Goal: Task Accomplishment & Management: Complete application form

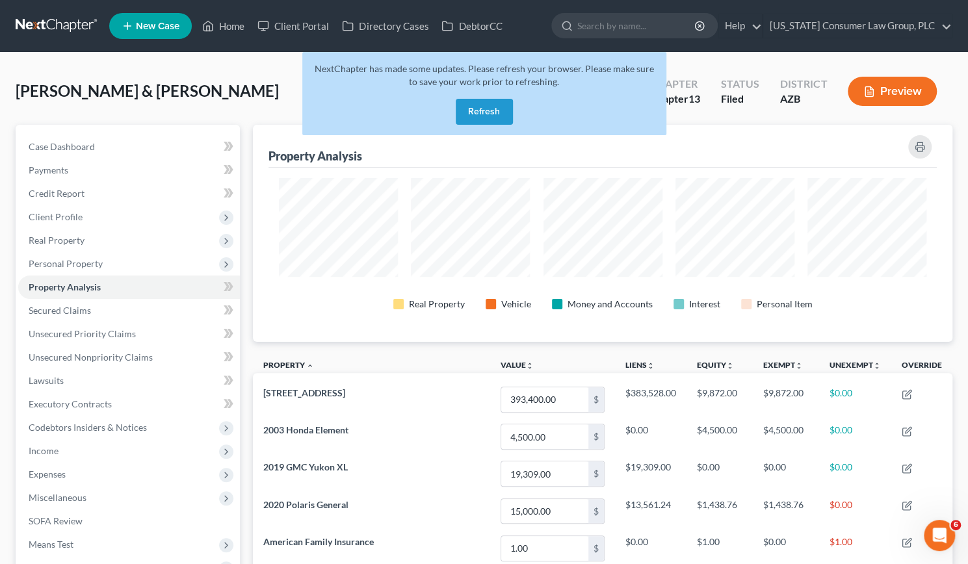
click at [473, 109] on button "Refresh" at bounding box center [484, 112] width 57 height 26
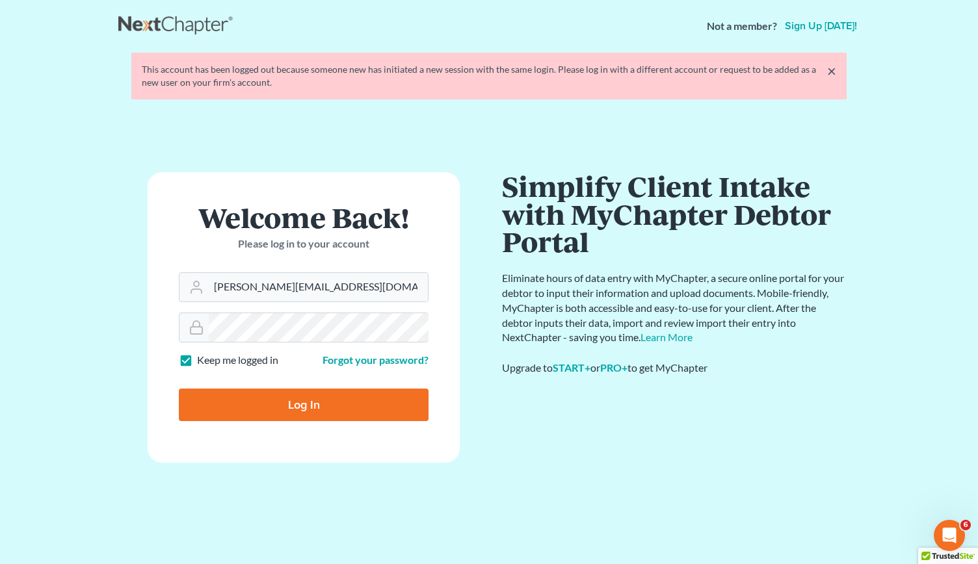
type input "allison@skibalaw.com"
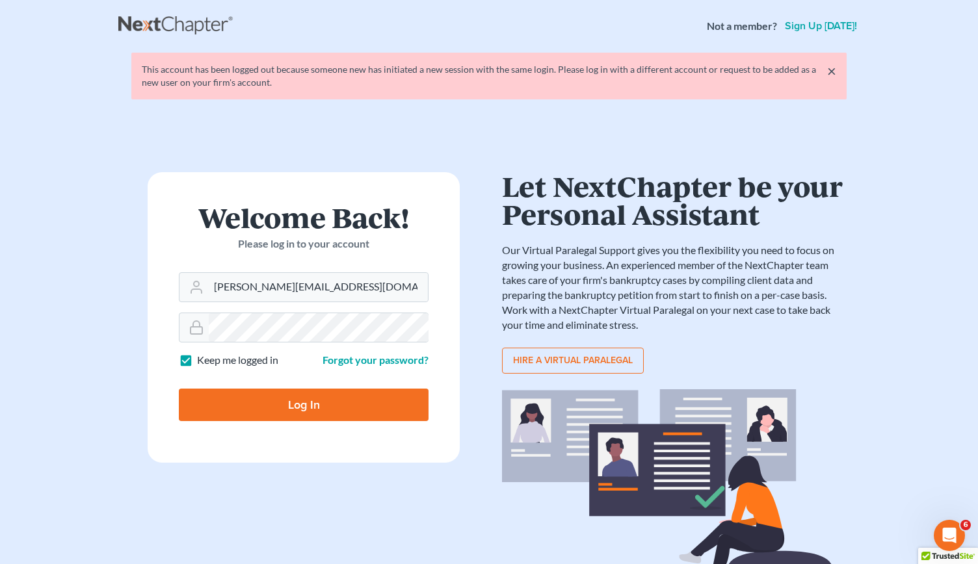
click at [302, 409] on input "Log In" at bounding box center [304, 405] width 250 height 32
type input "Thinking..."
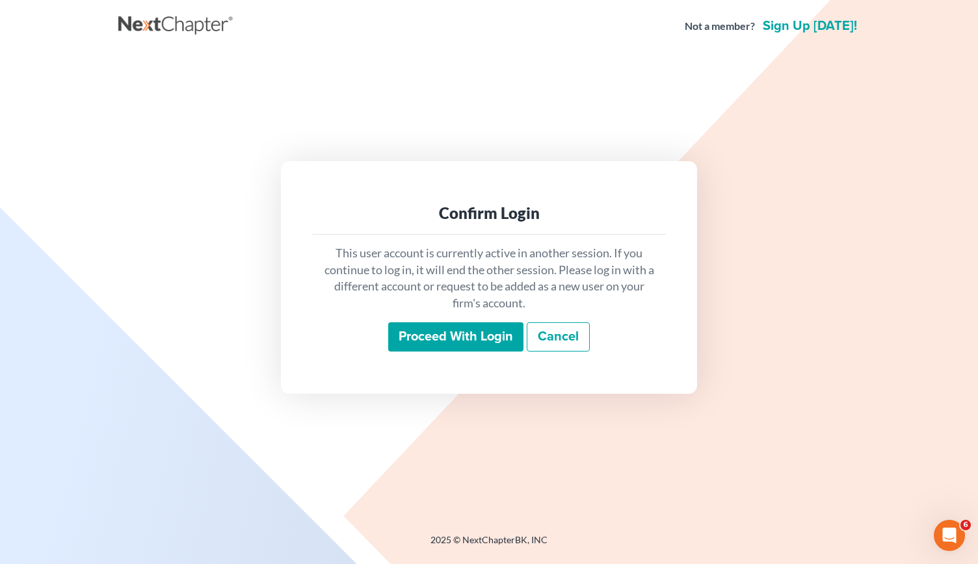
click at [475, 342] on input "Proceed with login" at bounding box center [455, 337] width 135 height 30
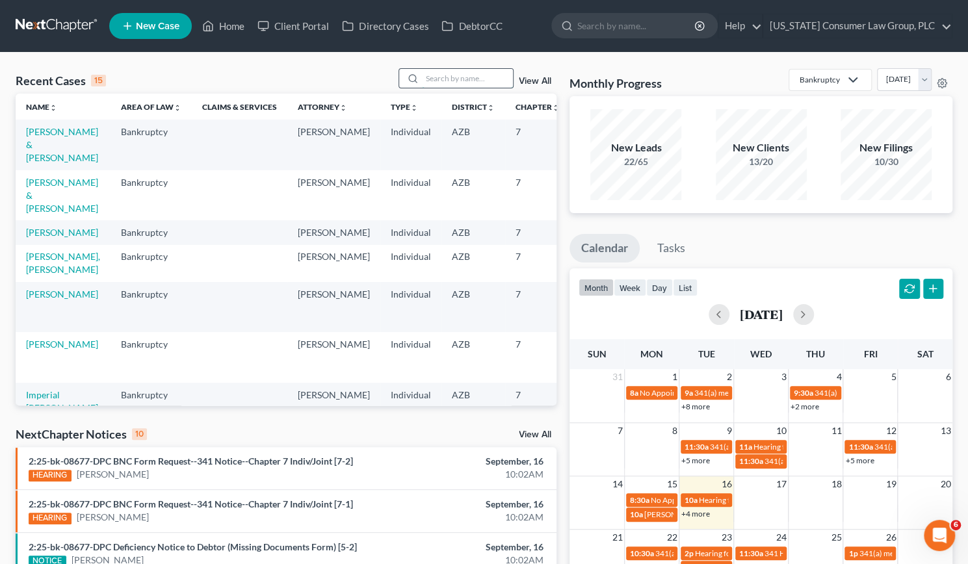
click at [460, 76] on input "search" at bounding box center [467, 78] width 91 height 19
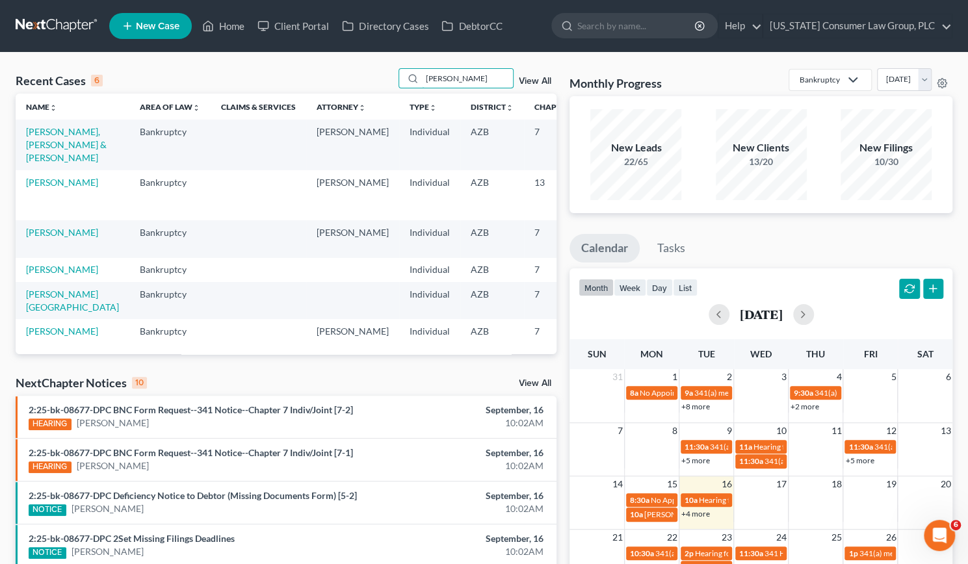
type input "[PERSON_NAME]"
click at [46, 214] on td "[PERSON_NAME]" at bounding box center [73, 195] width 114 height 50
click at [44, 188] on link "[PERSON_NAME]" at bounding box center [62, 182] width 72 height 11
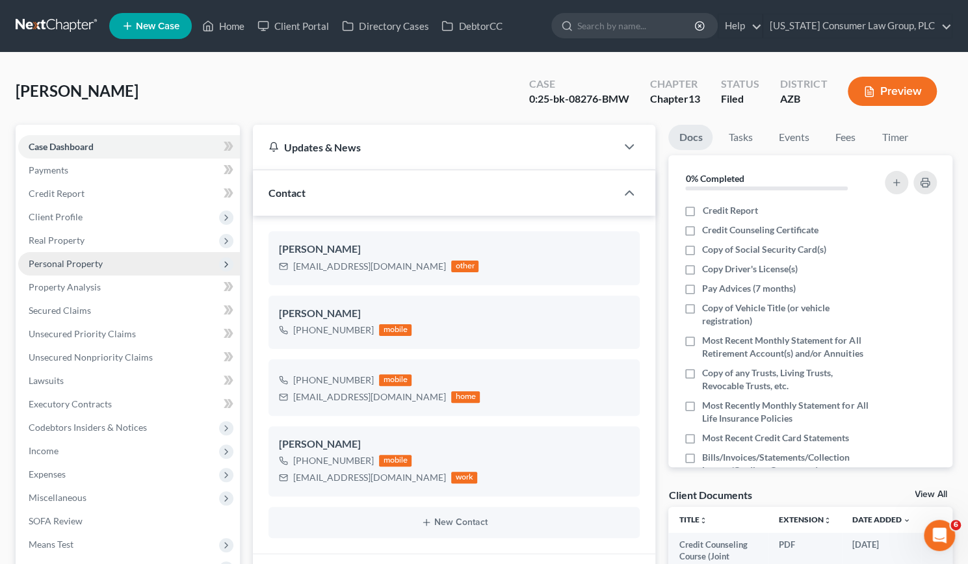
click at [77, 261] on span "Personal Property" at bounding box center [66, 263] width 74 height 11
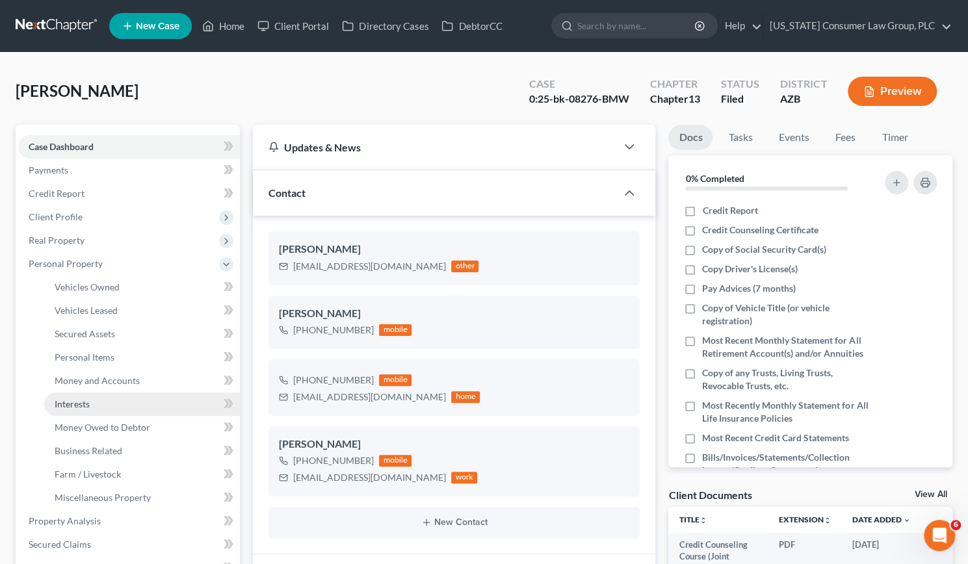
click at [74, 402] on span "Interests" at bounding box center [72, 403] width 35 height 11
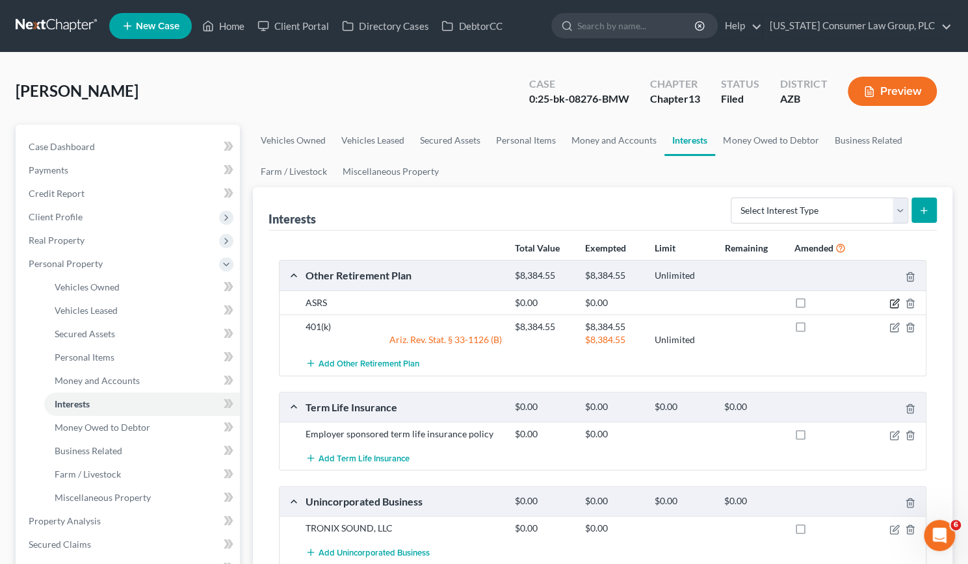
click at [893, 304] on icon "button" at bounding box center [895, 302] width 6 height 6
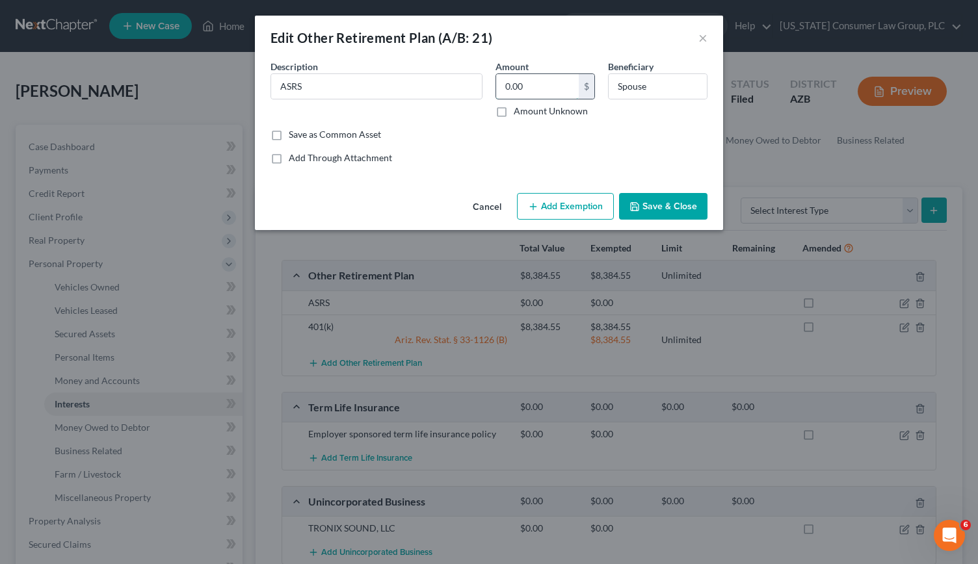
click at [553, 82] on input "0.00" at bounding box center [537, 86] width 83 height 25
type input "49,179.22"
click at [593, 202] on button "Add Exemption" at bounding box center [565, 206] width 97 height 27
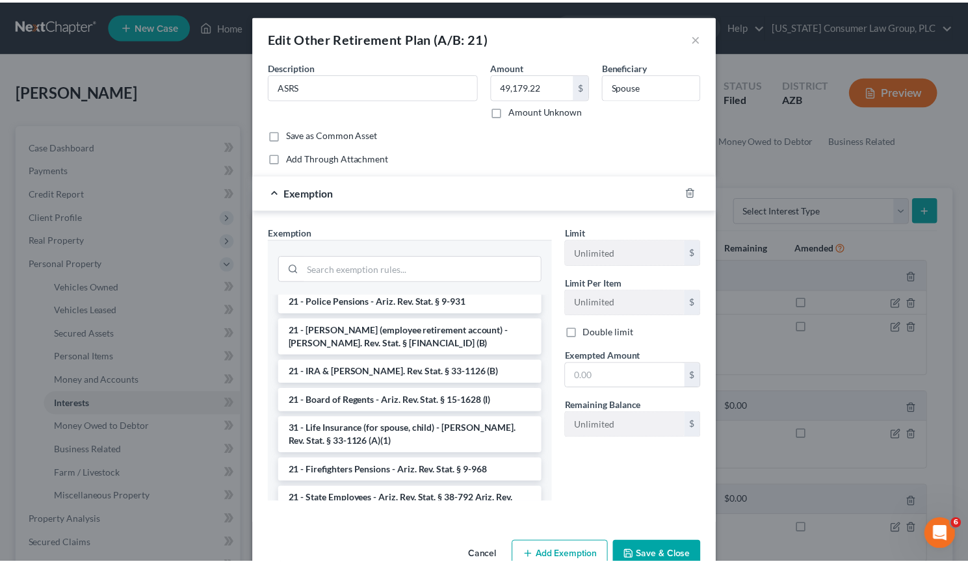
scroll to position [952, 0]
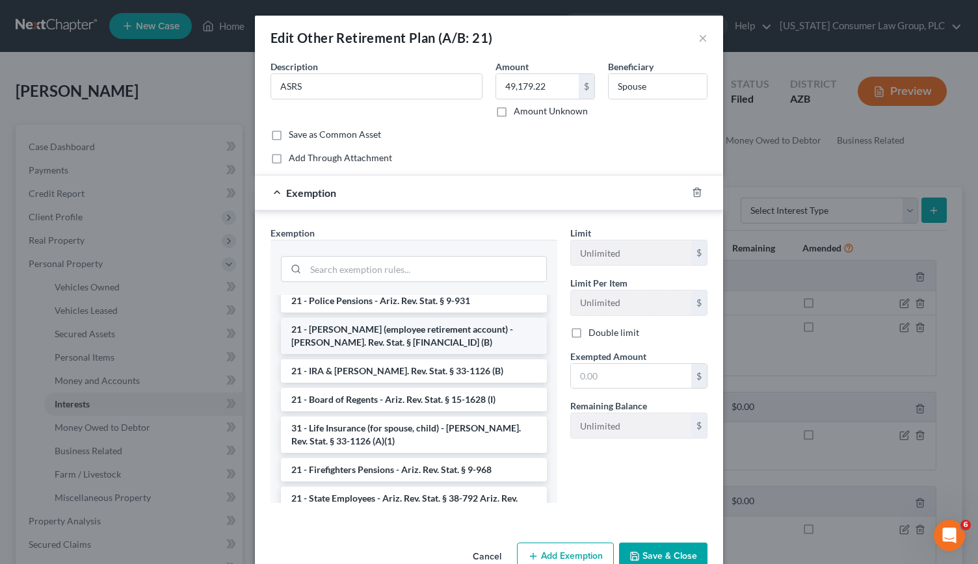
click at [361, 341] on li "21 - [PERSON_NAME] (employee retirement account) - [PERSON_NAME]. Rev. Stat. § …" at bounding box center [414, 336] width 266 height 36
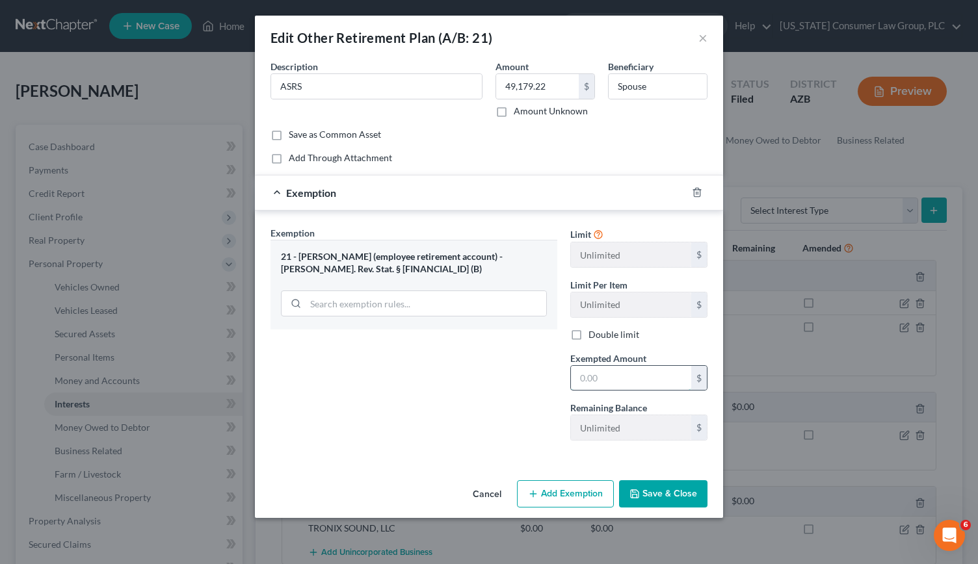
click at [593, 375] on input "text" at bounding box center [631, 378] width 120 height 25
type input "49,179.22"
click at [674, 486] on button "Save & Close" at bounding box center [663, 493] width 88 height 27
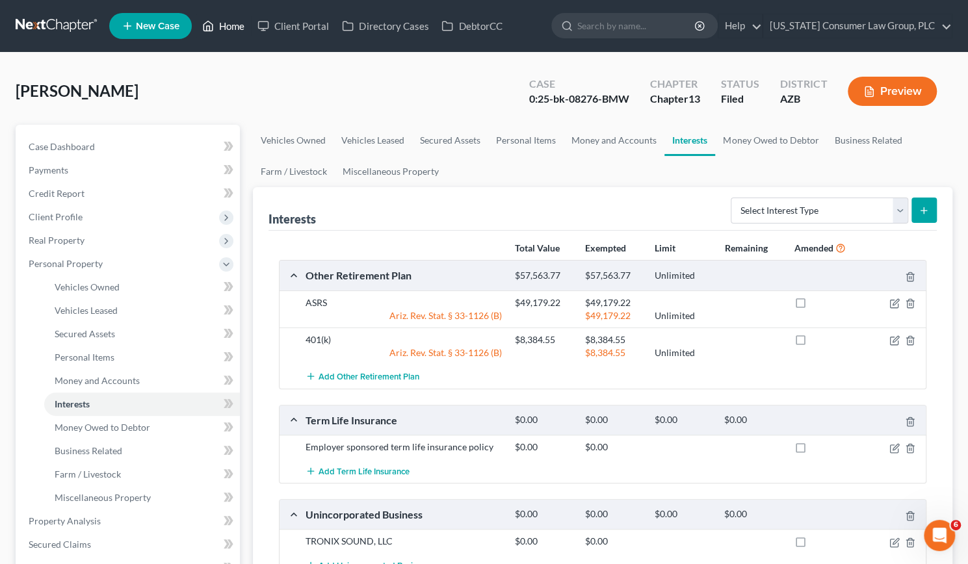
drag, startPoint x: 674, startPoint y: 486, endPoint x: 231, endPoint y: 26, distance: 638.0
click at [231, 26] on link "Home" at bounding box center [223, 25] width 55 height 23
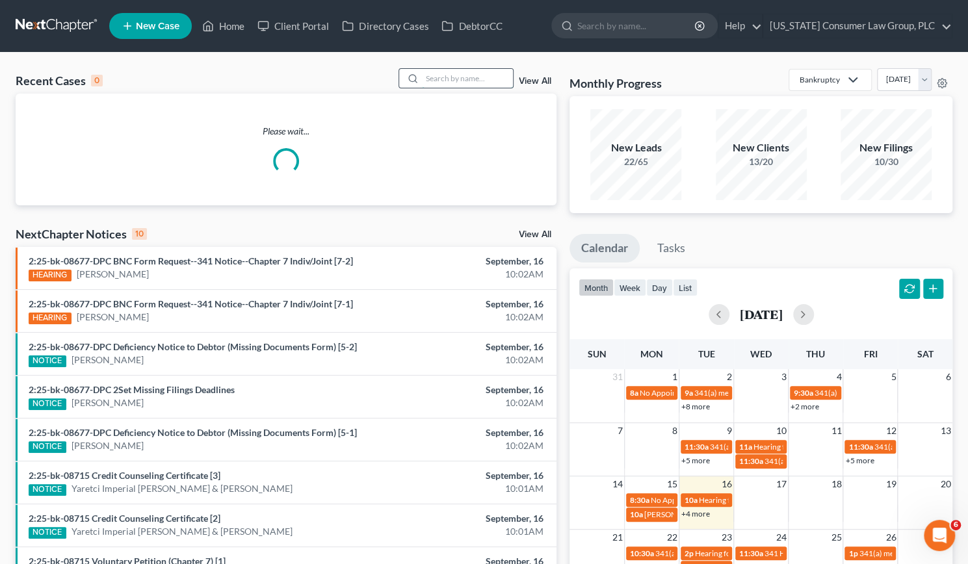
click at [439, 76] on input "search" at bounding box center [467, 78] width 91 height 19
